Goal: Find specific page/section: Find specific page/section

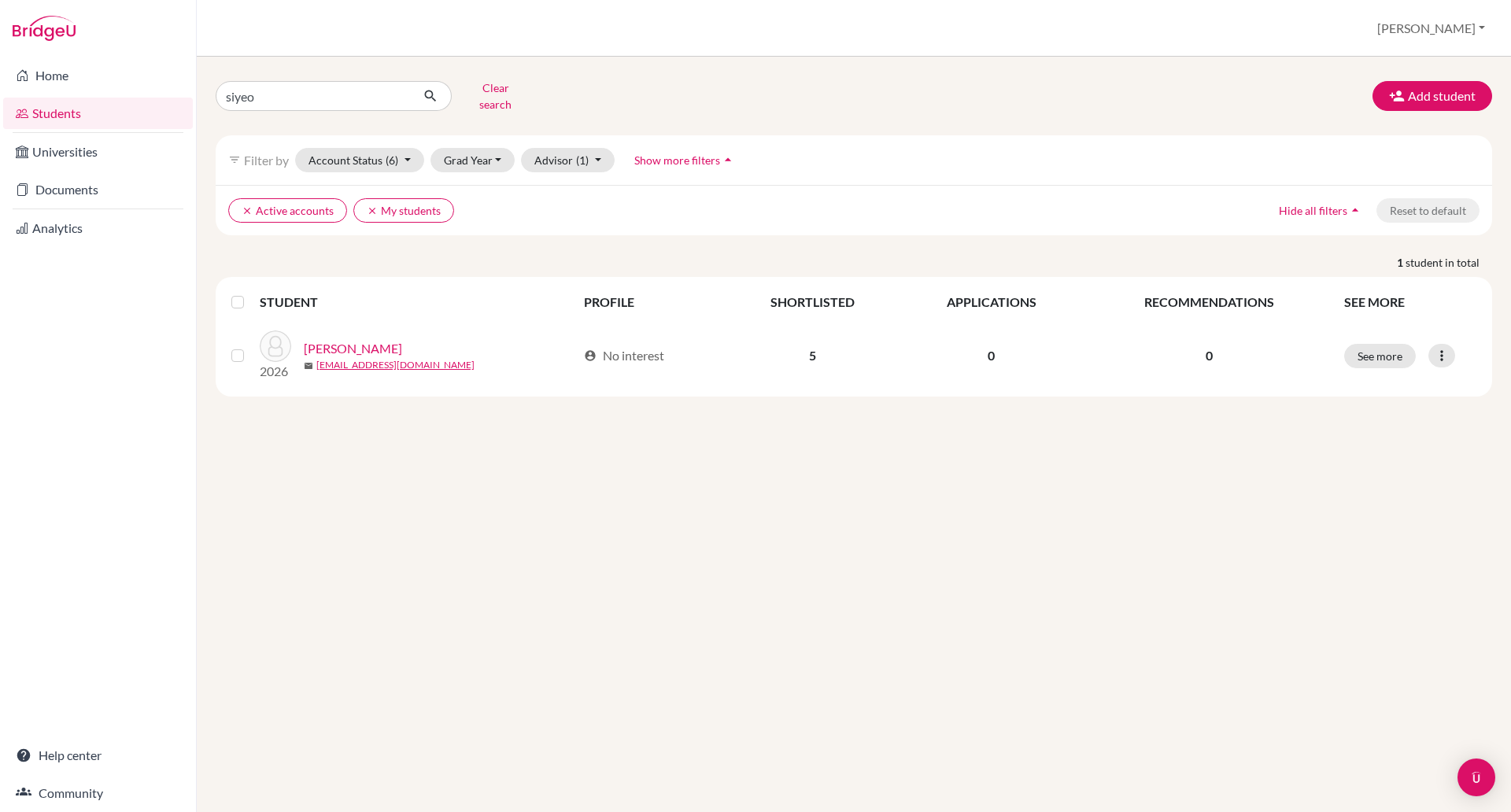
type input "siyeon"
click button "submit" at bounding box center [431, 96] width 42 height 29
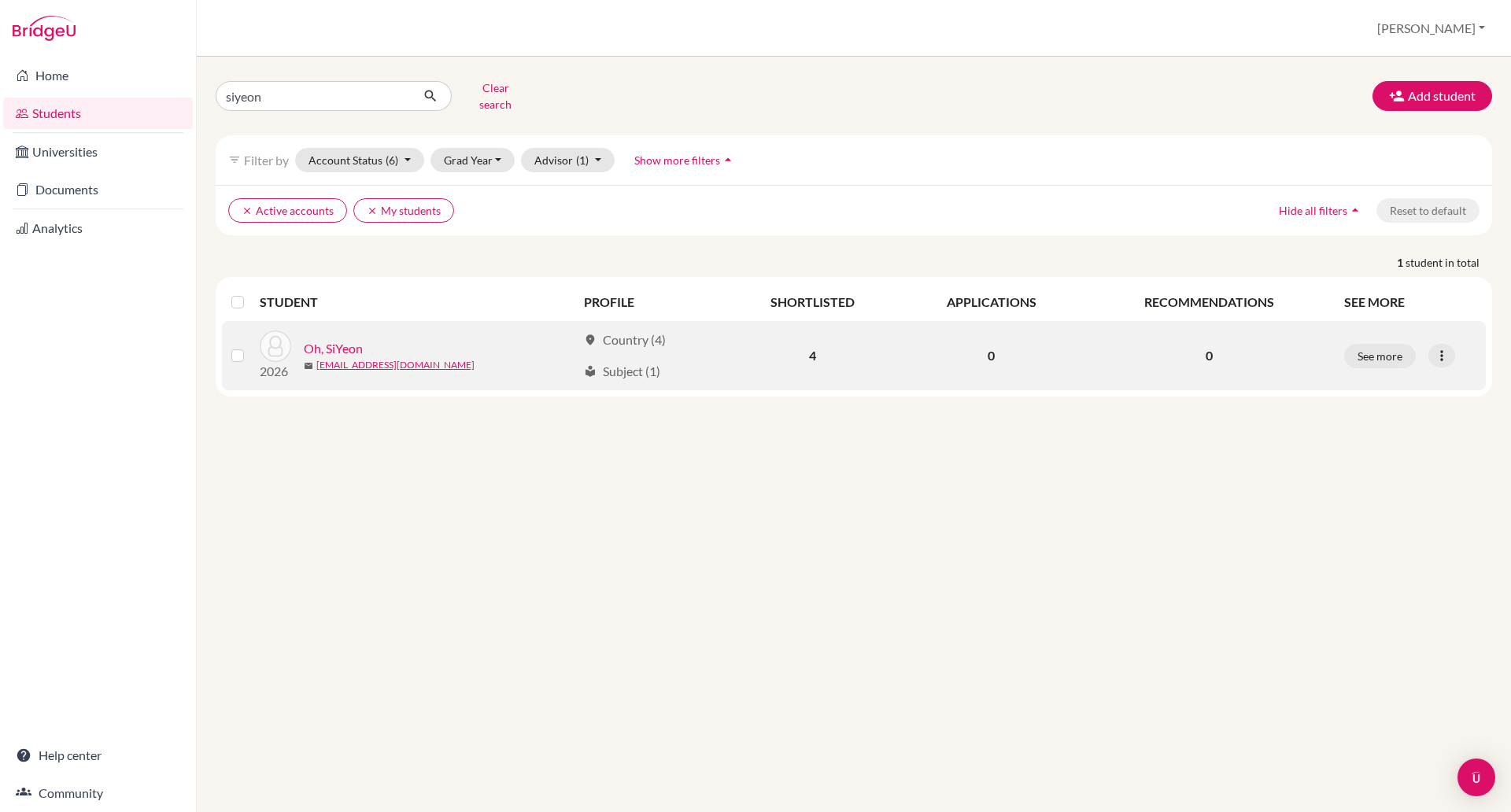
click at [325, 339] on link "Oh, SiYeon" at bounding box center [334, 348] width 59 height 19
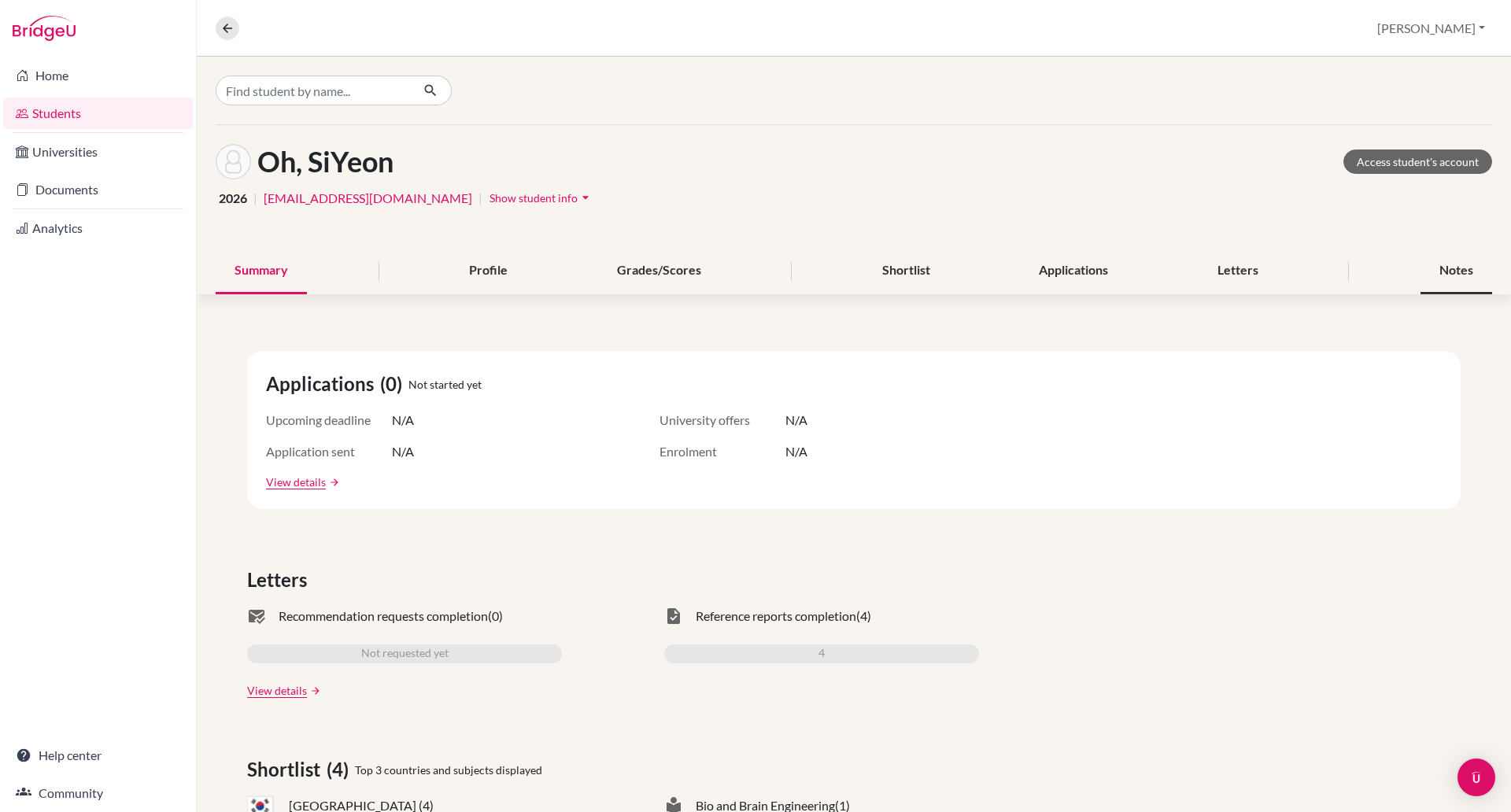
click at [1420, 262] on div "Notes" at bounding box center [1455, 271] width 72 height 46
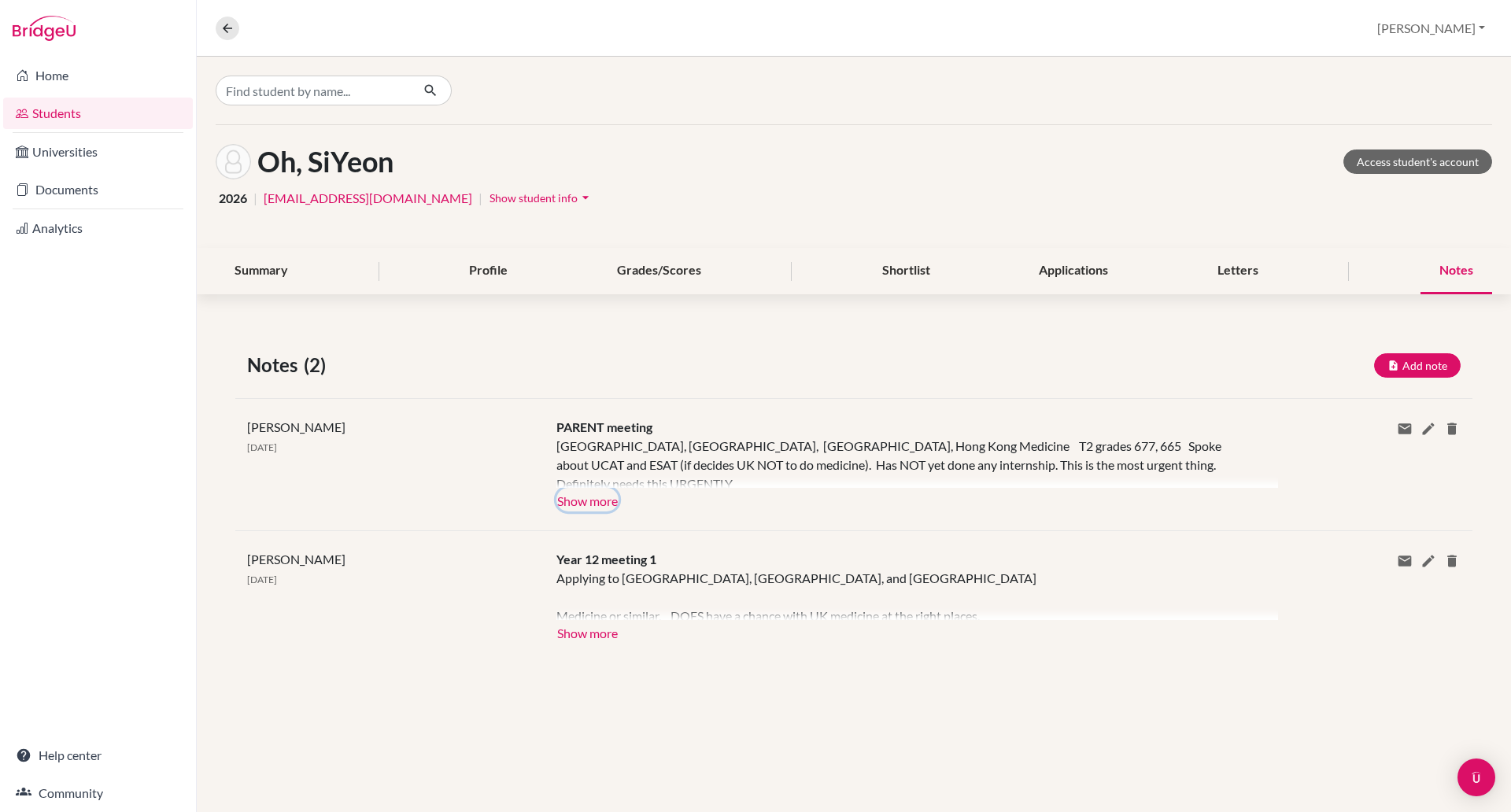
click at [601, 500] on button "Show more" at bounding box center [587, 499] width 62 height 24
